Goal: Check status: Check status

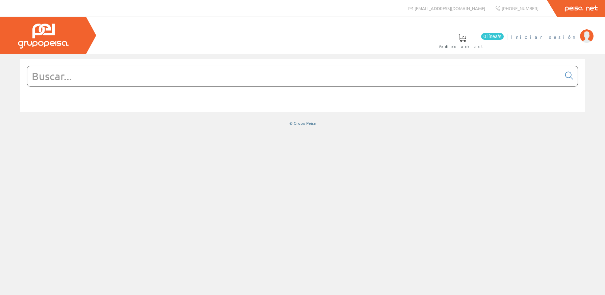
click at [559, 34] on span "Iniciar sesión" at bounding box center [543, 36] width 65 height 7
click at [561, 37] on span "[PERSON_NAME]. [PERSON_NAME]" at bounding box center [509, 36] width 133 height 7
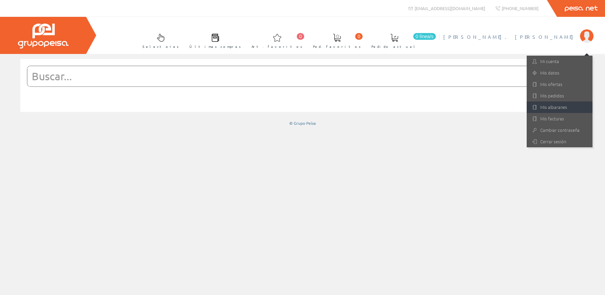
click at [562, 106] on link "Mis albaranes" at bounding box center [560, 107] width 66 height 11
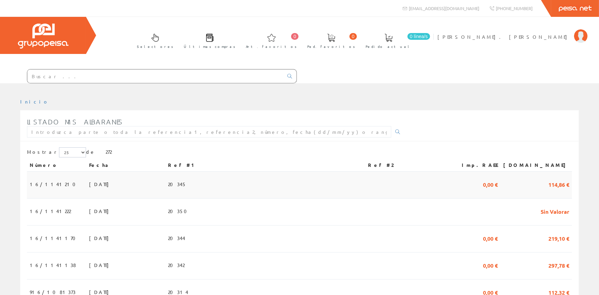
click at [95, 183] on td "10/09/2025" at bounding box center [125, 185] width 79 height 27
click at [89, 211] on span "[DATE]" at bounding box center [100, 211] width 23 height 11
click at [135, 180] on td "[DATE]" at bounding box center [125, 185] width 79 height 27
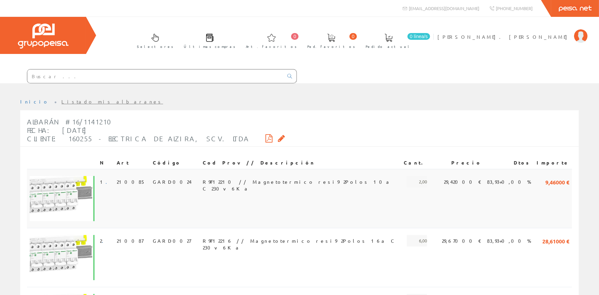
scroll to position [151, 0]
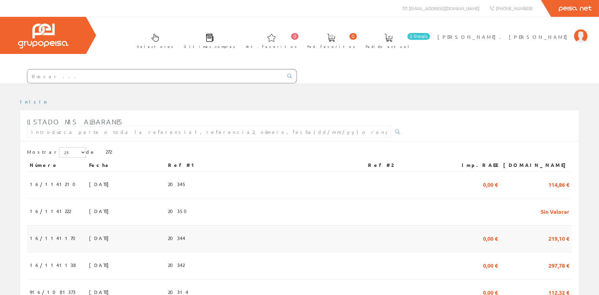
click at [207, 236] on td "20344" at bounding box center [265, 239] width 200 height 27
